Goal: Information Seeking & Learning: Learn about a topic

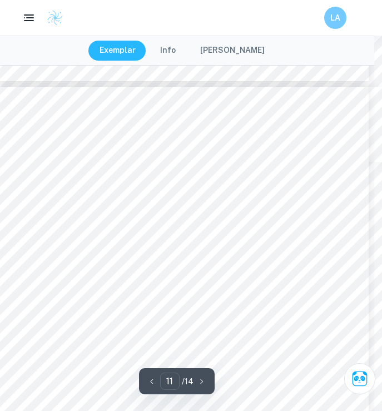
scroll to position [4783, 8]
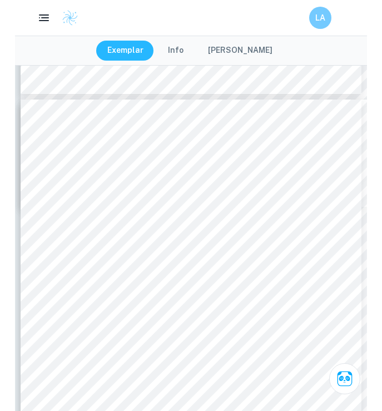
scroll to position [6074, 0]
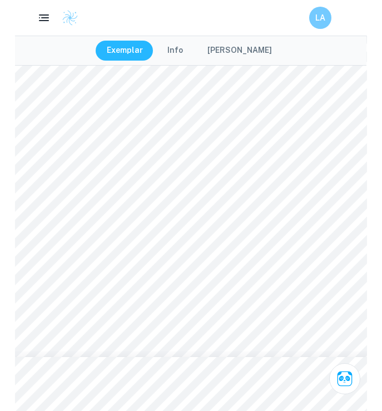
scroll to position [4672, 1]
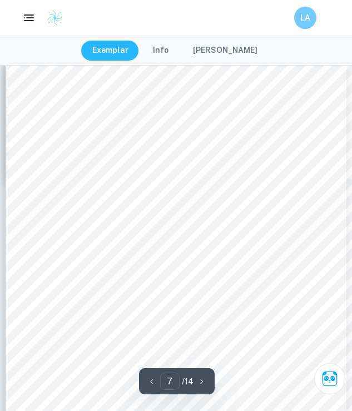
scroll to position [3062, 0]
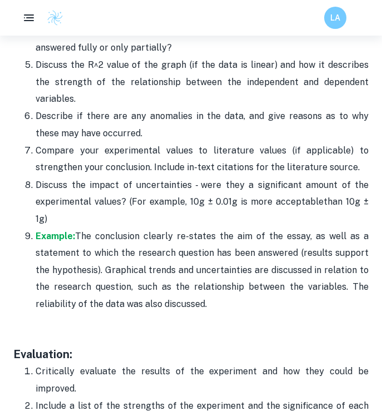
scroll to position [3483, 0]
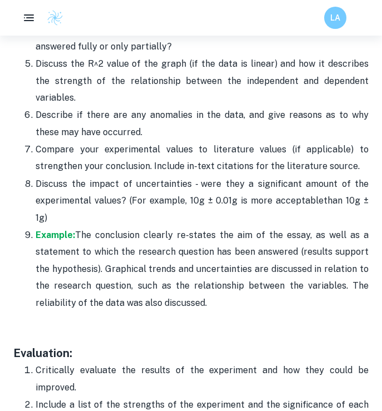
drag, startPoint x: 210, startPoint y: 237, endPoint x: 31, endPoint y: 60, distance: 251.8
click at [31, 60] on ol "State the aim of the experiment to refresh the reader's memory. Discuss the tre…" at bounding box center [190, 106] width 355 height 410
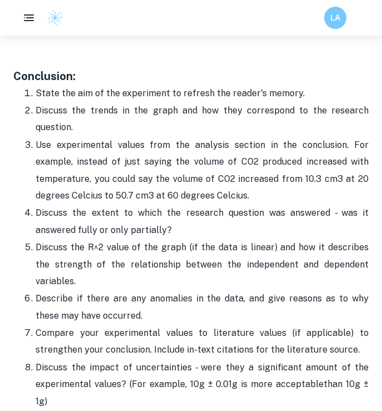
scroll to position [3279, 0]
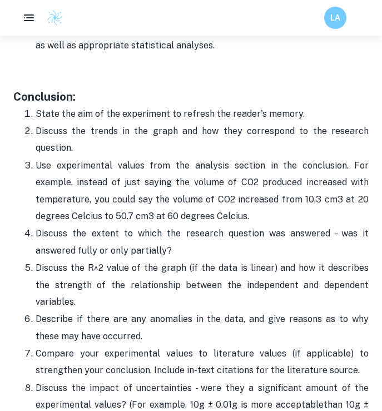
click at [37, 106] on p "State the aim of the experiment to refresh the reader's memory." at bounding box center [202, 114] width 333 height 17
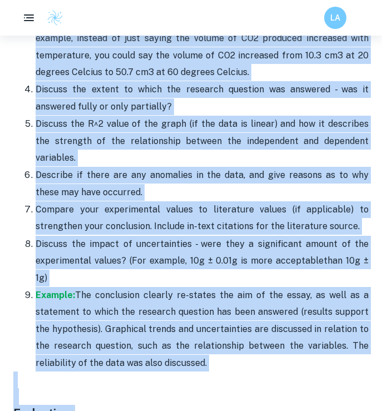
scroll to position [3454, 0]
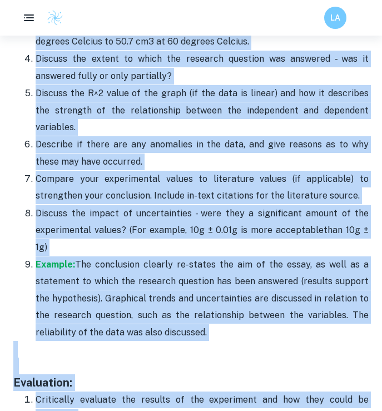
drag, startPoint x: 37, startPoint y: 80, endPoint x: 223, endPoint y: 264, distance: 262.0
click at [223, 264] on ol "State the aim of the experiment to refresh the reader's memory. Discuss the tre…" at bounding box center [190, 136] width 355 height 410
copy ol "State the aim of the experiment to refresh the reader's memory. Discuss the tre…"
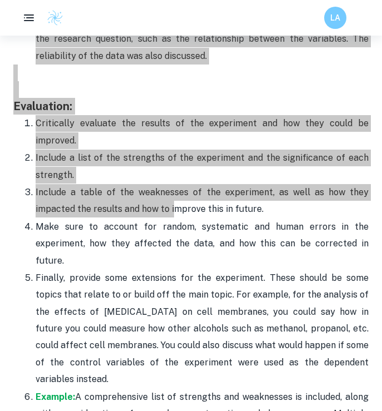
scroll to position [3729, 0]
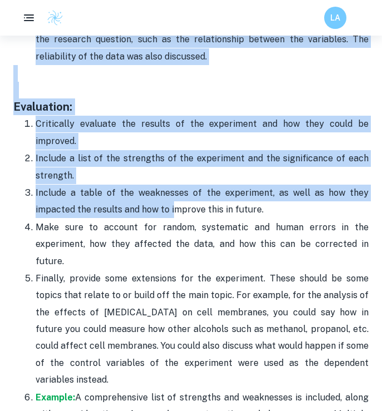
drag, startPoint x: 229, startPoint y: 307, endPoint x: 32, endPoint y: 57, distance: 318.8
click at [32, 115] on ol "Critically evaluate the results of the experiment and how they could be improve…" at bounding box center [190, 277] width 355 height 324
copy ol "Critically evaluate the results of the experiment and how they could be improve…"
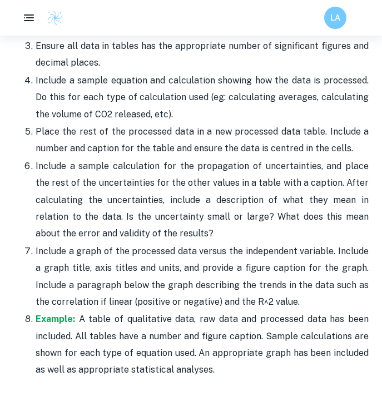
scroll to position [2920, 0]
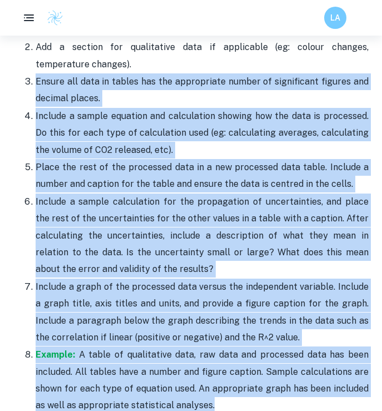
drag, startPoint x: 211, startPoint y: 369, endPoint x: 30, endPoint y: 46, distance: 370.1
click at [30, 46] on ol "Include a table of the processed data from the experiment. Include a number and…" at bounding box center [190, 208] width 355 height 409
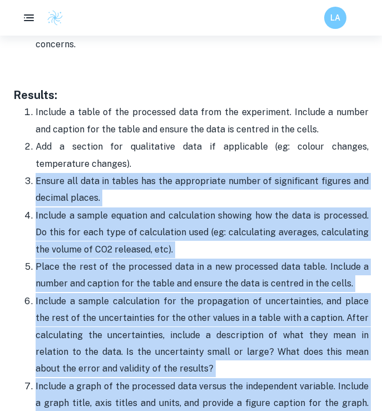
scroll to position [2795, 0]
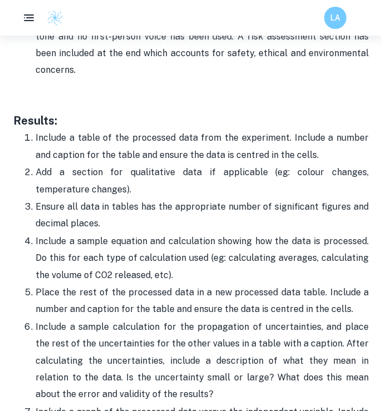
click at [36, 129] on li "Include a table of the processed data from the experiment. Include a number and…" at bounding box center [202, 146] width 333 height 34
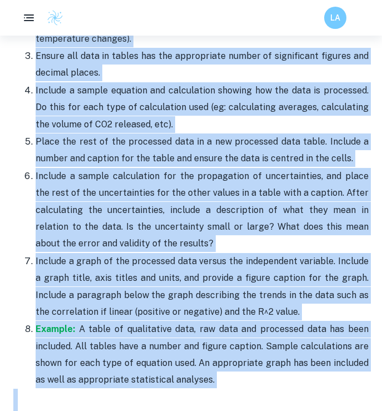
scroll to position [3004, 0]
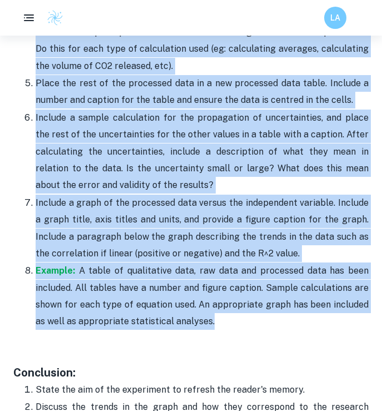
drag, startPoint x: 34, startPoint y: 102, endPoint x: 231, endPoint y: 281, distance: 265.9
click at [231, 281] on ol "Include a table of the processed data from the experiment. Include a number and…" at bounding box center [190, 124] width 355 height 409
copy ol "Include a table of the processed data from the experiment. Include a number and…"
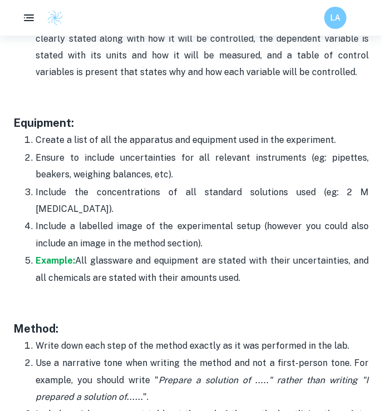
scroll to position [2195, 0]
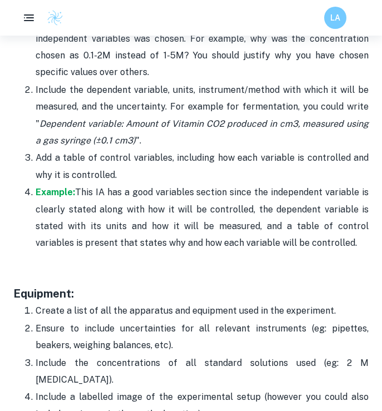
click at [74, 320] on p "Ensure to include uncertainties for all relevant instruments (eg: pipettes, bea…" at bounding box center [202, 337] width 333 height 34
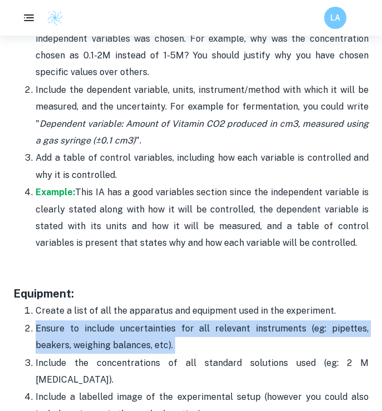
click at [74, 320] on p "Ensure to include uncertainties for all relevant instruments (eg: pipettes, bea…" at bounding box center [202, 337] width 333 height 34
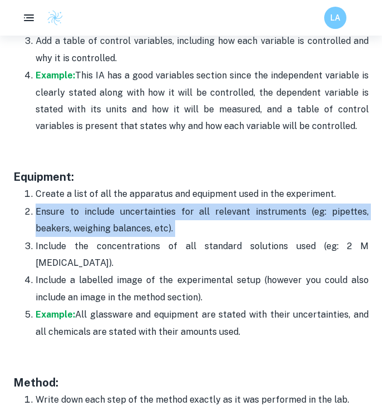
scroll to position [2312, 0]
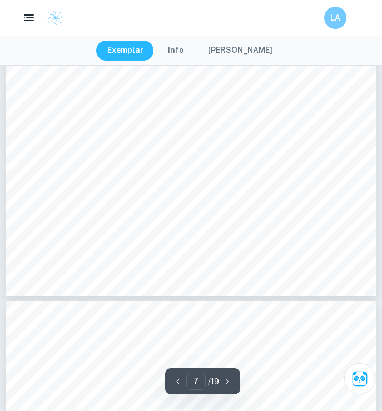
scroll to position [3190, 0]
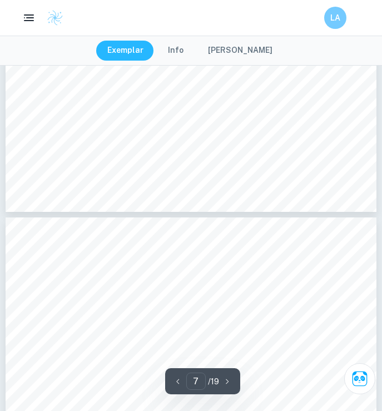
type input "6"
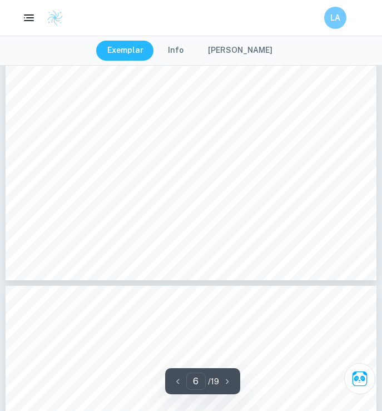
scroll to position [3091, 0]
